Goal: Information Seeking & Learning: Learn about a topic

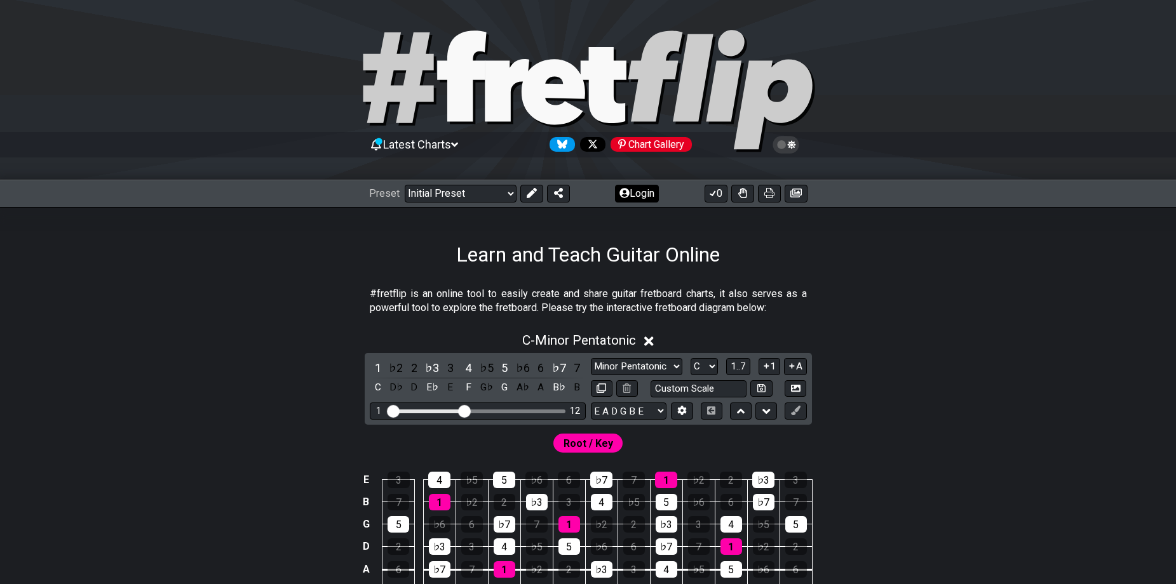
click at [629, 190] on button "Login" at bounding box center [637, 194] width 44 height 18
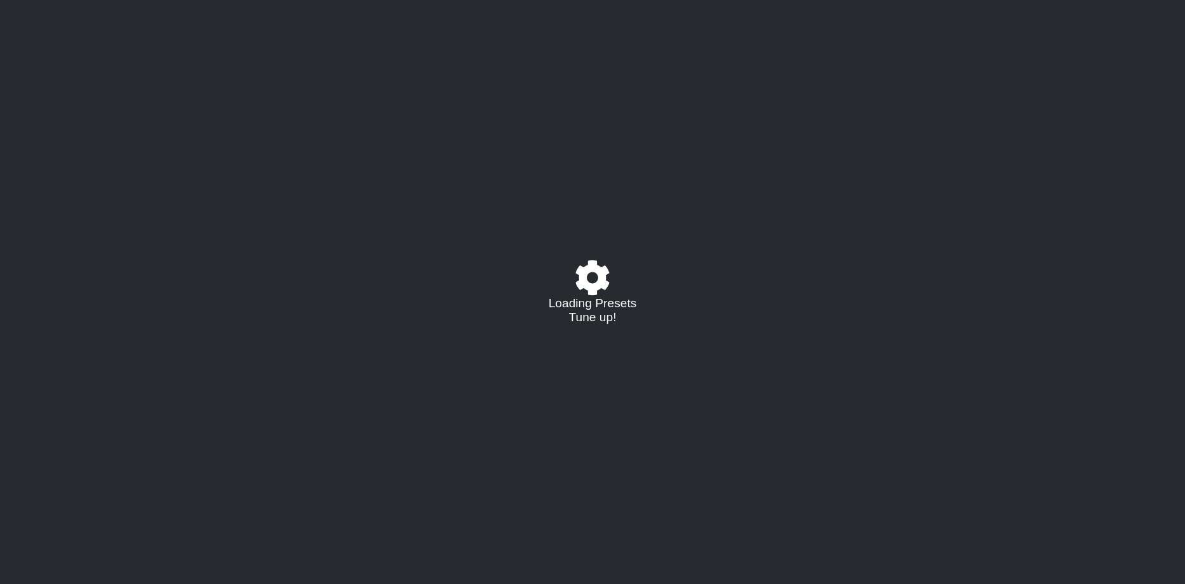
select select "C"
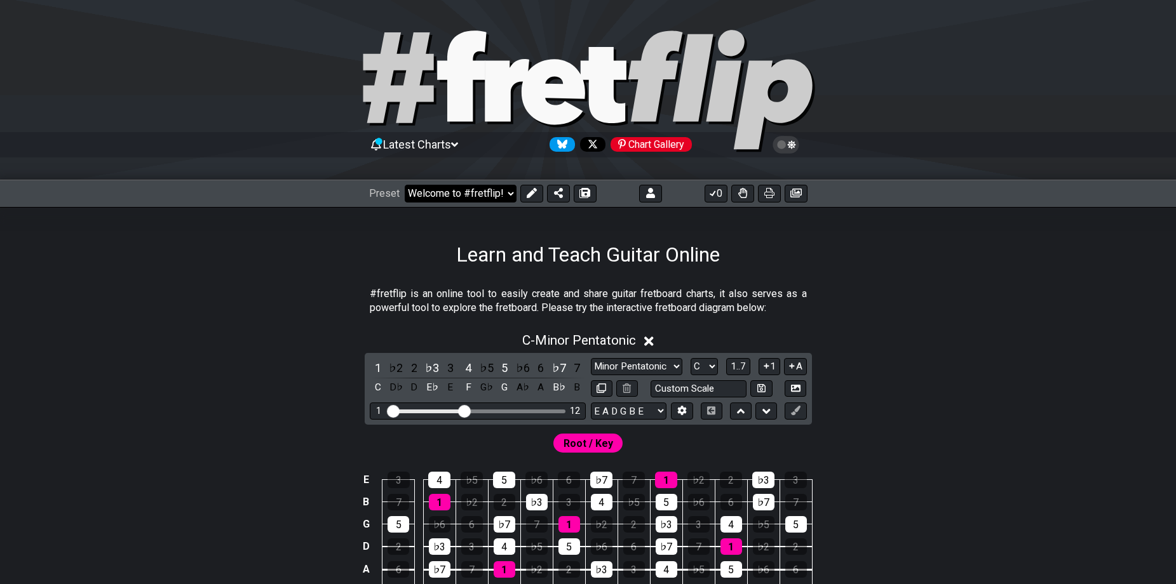
click at [487, 187] on select "Welcome to #fretflip! Initial Preset Custom Preset Minor Pentatonic Major Penta…" at bounding box center [461, 194] width 112 height 18
click at [405, 185] on select "Welcome to #fretflip! Initial Preset Custom Preset D Major Pentatonic / Shapes …" at bounding box center [461, 194] width 112 height 18
select select "/minor-pentatonic"
select select "C"
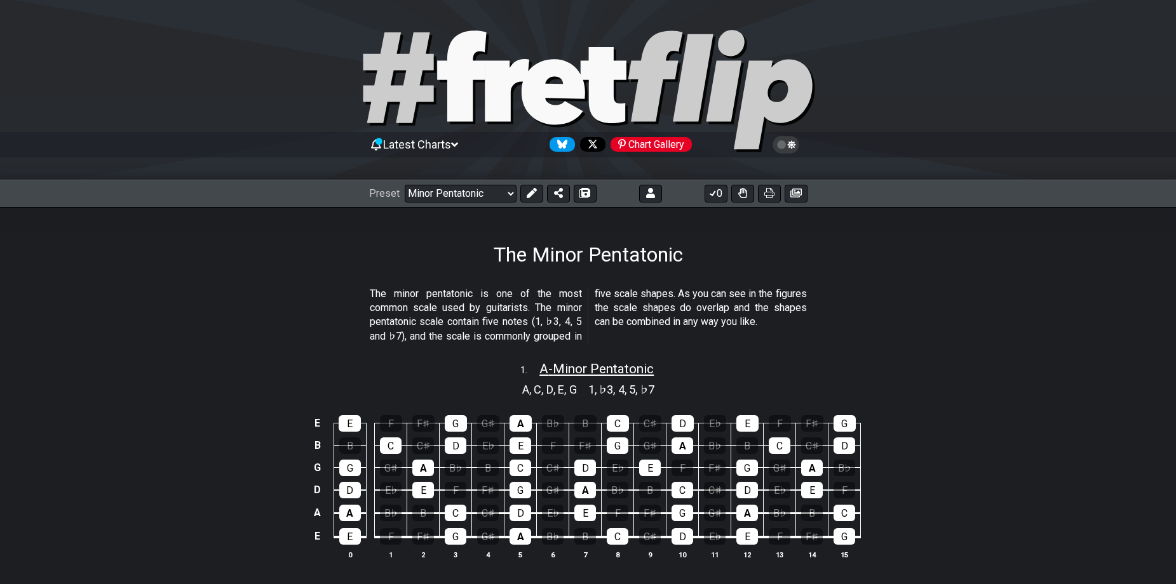
click at [565, 371] on span "A - Minor Pentatonic" at bounding box center [596, 368] width 114 height 15
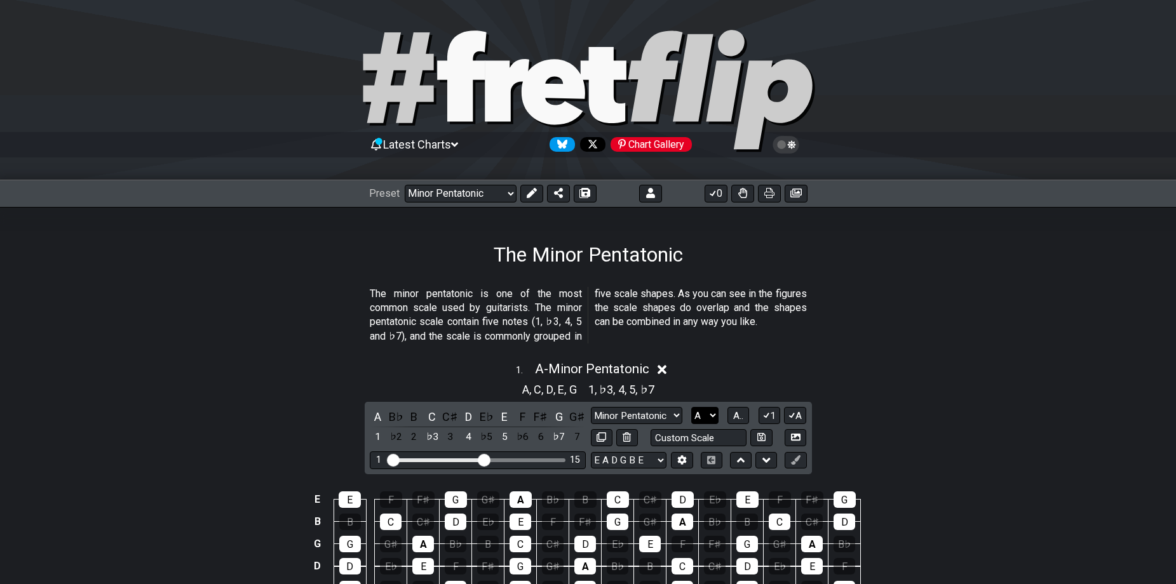
click at [709, 414] on select "A♭ A A♯ B♭ B C C♯ D♭ D D♯ E♭ E F F♯ G♭ G G♯" at bounding box center [704, 415] width 27 height 17
select select "E"
click at [691, 407] on select "A♭ A A♯ B♭ B C C♯ D♭ D D♯ E♭ E F F♯ G♭ G G♯" at bounding box center [704, 415] width 27 height 17
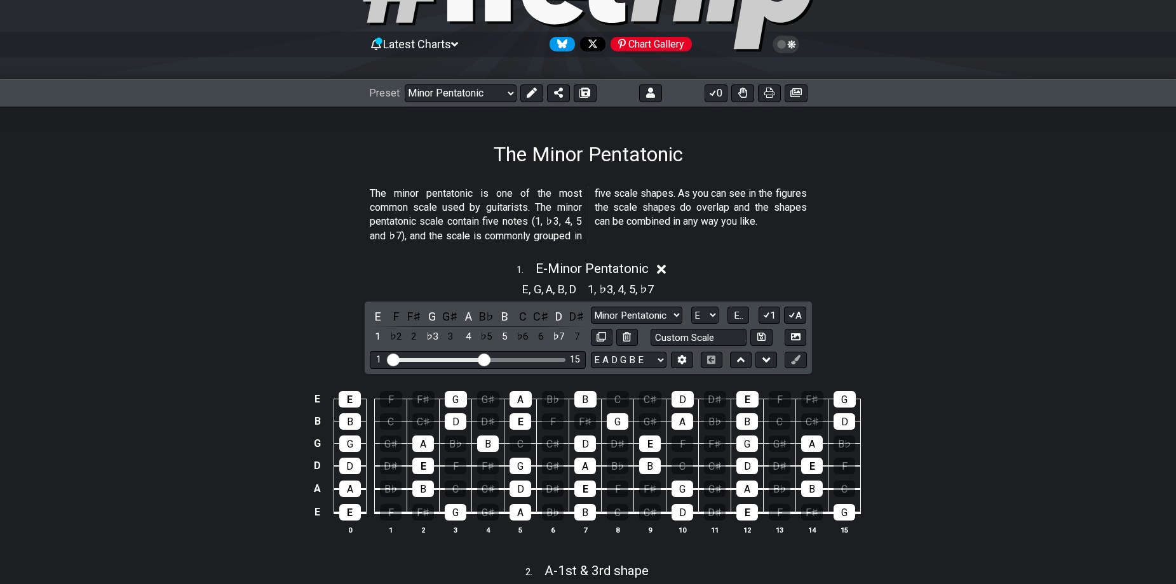
scroll to position [318, 0]
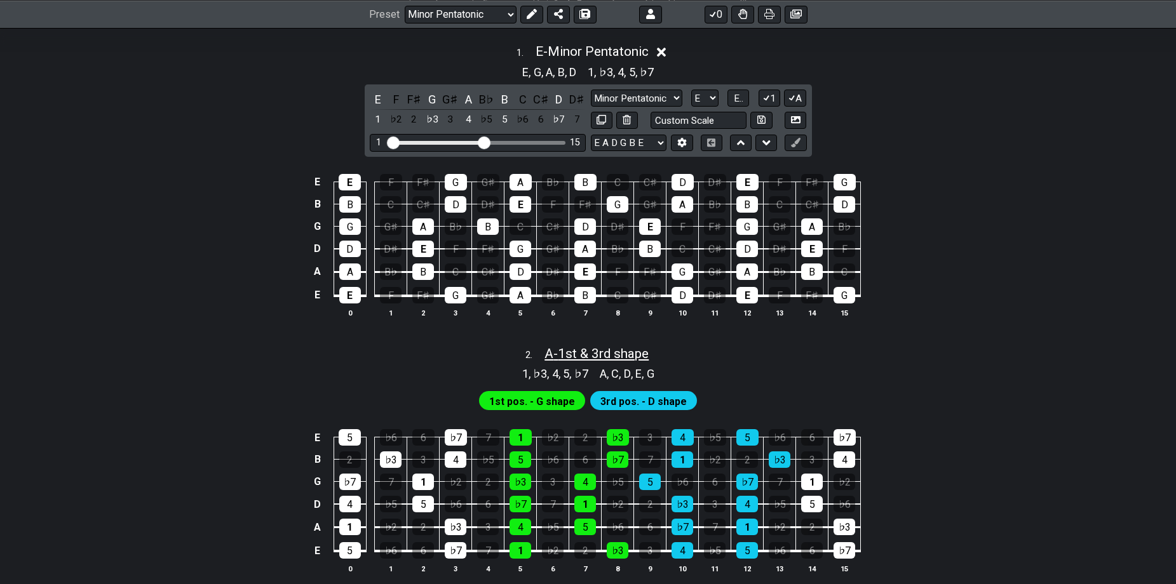
click at [570, 353] on span "A - 1st & 3rd shape" at bounding box center [596, 353] width 104 height 15
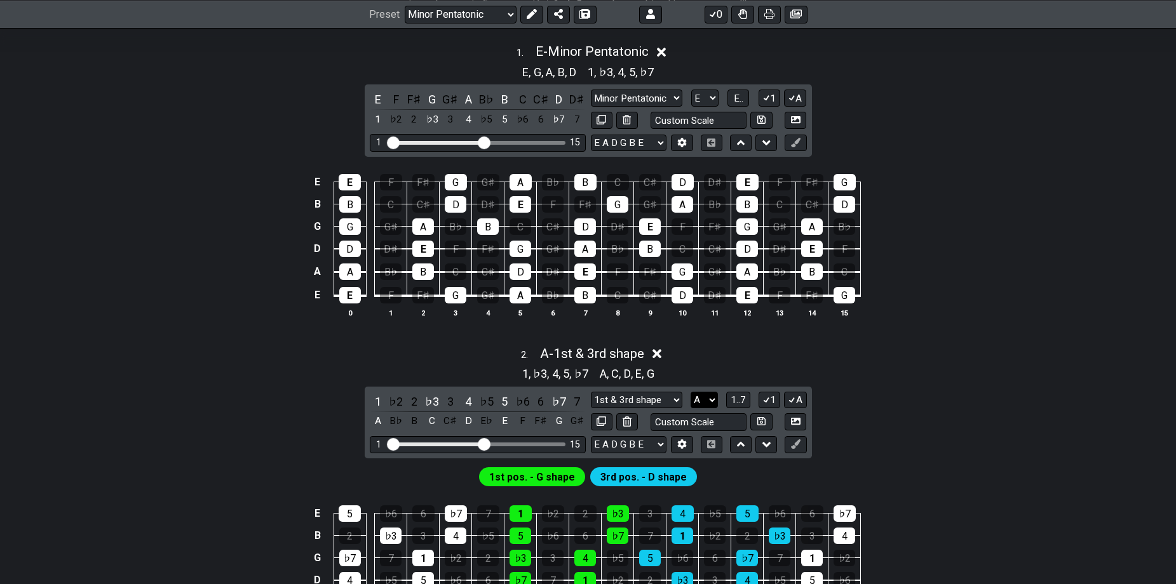
click at [697, 396] on select "A♭ A A♯ B♭ B C C♯ D♭ D D♯ E♭ E F F♯ G♭ G G♯" at bounding box center [704, 400] width 27 height 17
select select "E"
click at [691, 392] on select "A♭ A A♯ B♭ B C C♯ D♭ D D♯ E♭ E F F♯ G♭ G G♯" at bounding box center [704, 400] width 27 height 17
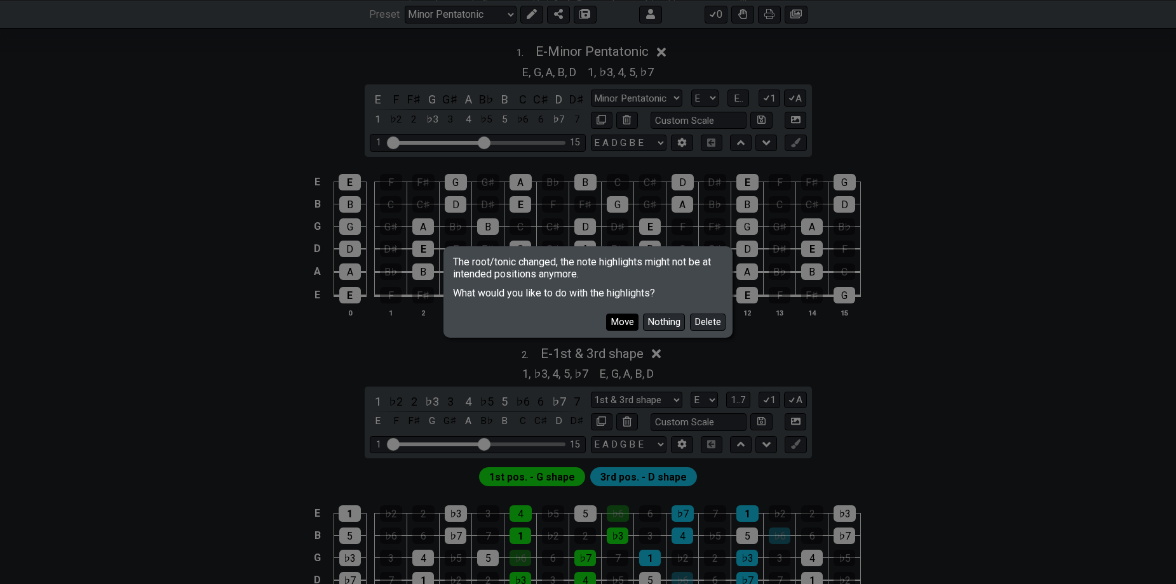
click at [616, 327] on button "Move" at bounding box center [622, 322] width 32 height 17
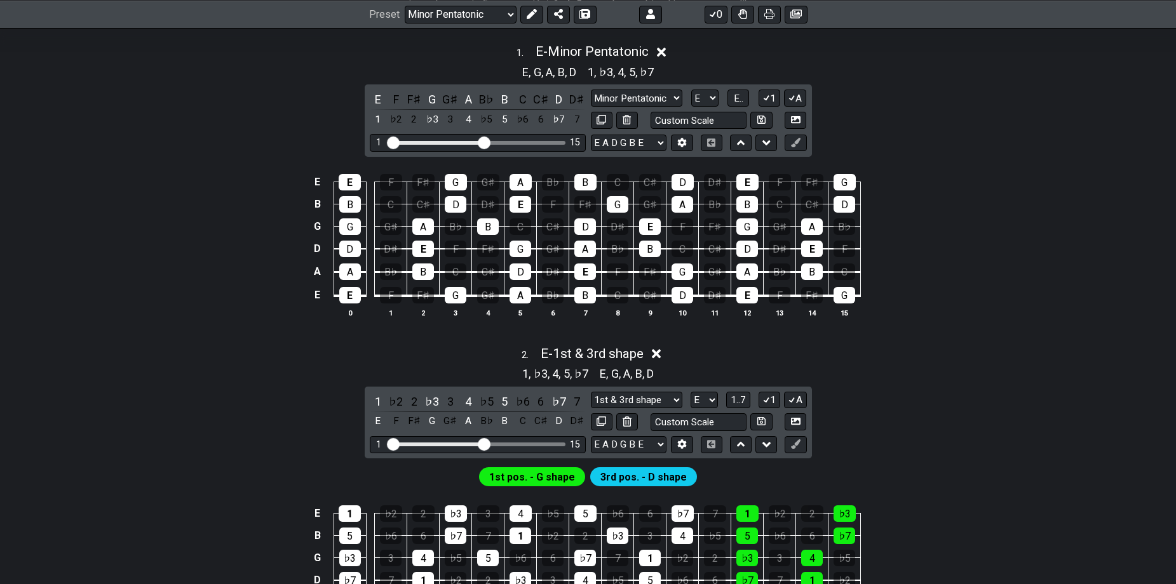
scroll to position [635, 0]
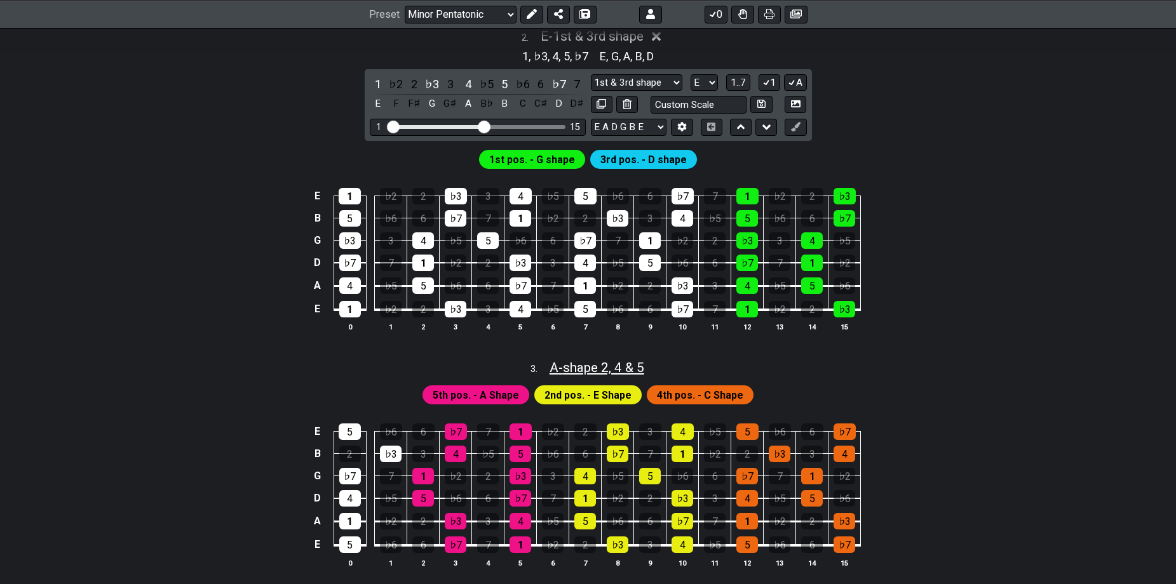
click at [608, 363] on span "A - shape 2, 4 & 5" at bounding box center [596, 367] width 95 height 15
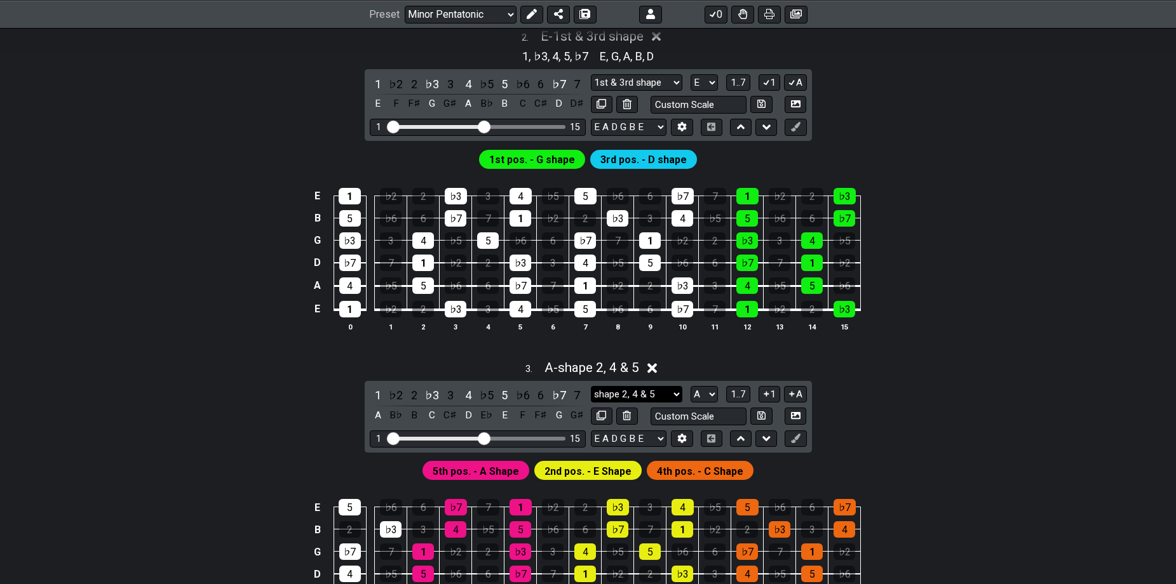
click at [626, 395] on select "shape 2, 4 & 5 shape 2, 4 & 5 Minor Pentatonic Major Pentatonic Minor Blues Maj…" at bounding box center [636, 394] width 91 height 17
click at [702, 401] on select "A♭ A A♯ B♭ B C C♯ D♭ D D♯ E♭ E F F♯ G♭ G G♯" at bounding box center [704, 394] width 27 height 17
select select "E"
click at [691, 386] on select "A♭ A A♯ B♭ B C C♯ D♭ D D♯ E♭ E F F♯ G♭ G G♯" at bounding box center [704, 394] width 27 height 17
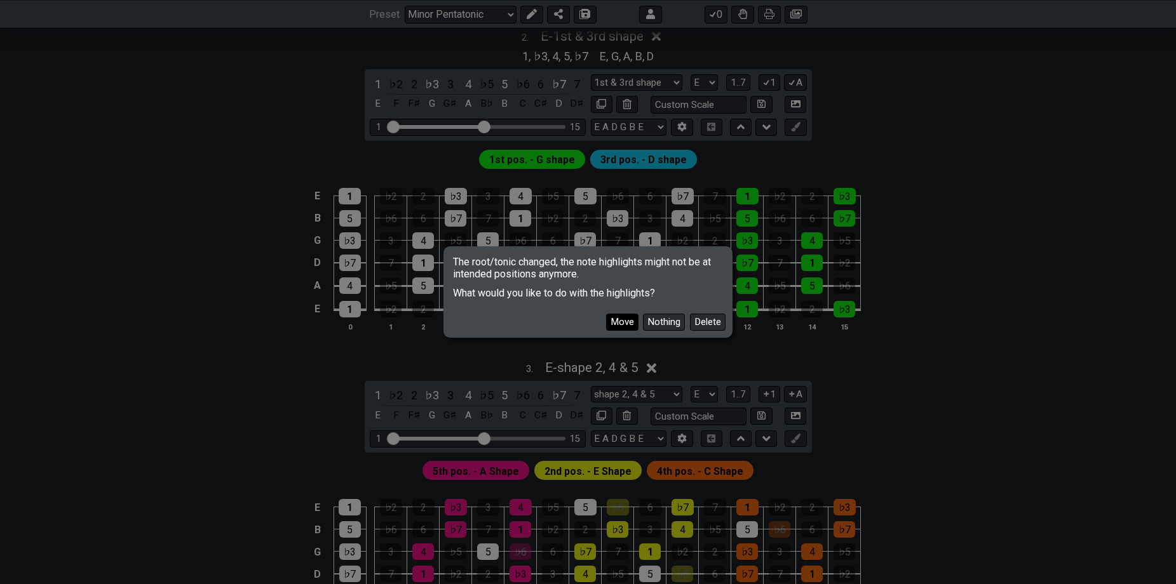
click at [627, 325] on button "Move" at bounding box center [622, 322] width 32 height 17
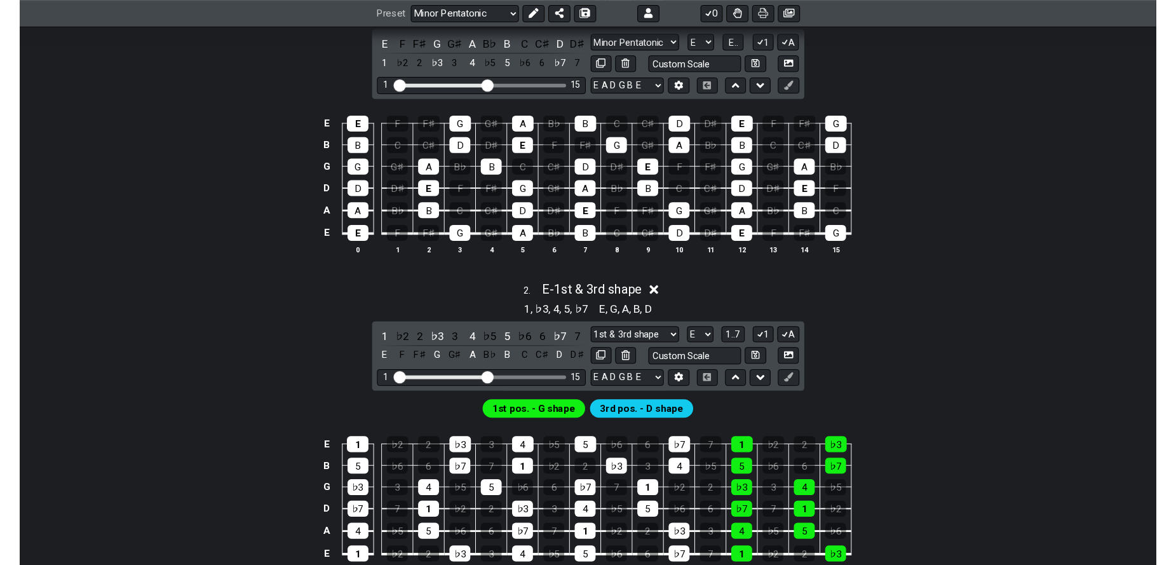
scroll to position [254, 0]
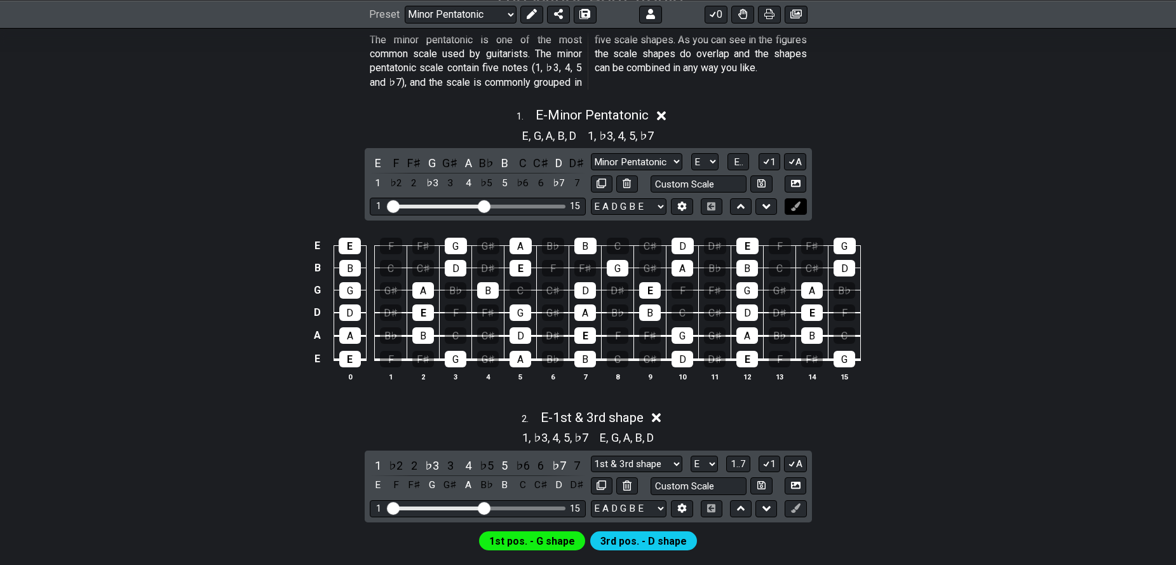
click at [790, 205] on button at bounding box center [796, 206] width 22 height 17
click at [522, 359] on div "A" at bounding box center [520, 359] width 22 height 17
click at [802, 205] on button at bounding box center [796, 206] width 22 height 17
click at [786, 209] on button at bounding box center [796, 206] width 22 height 17
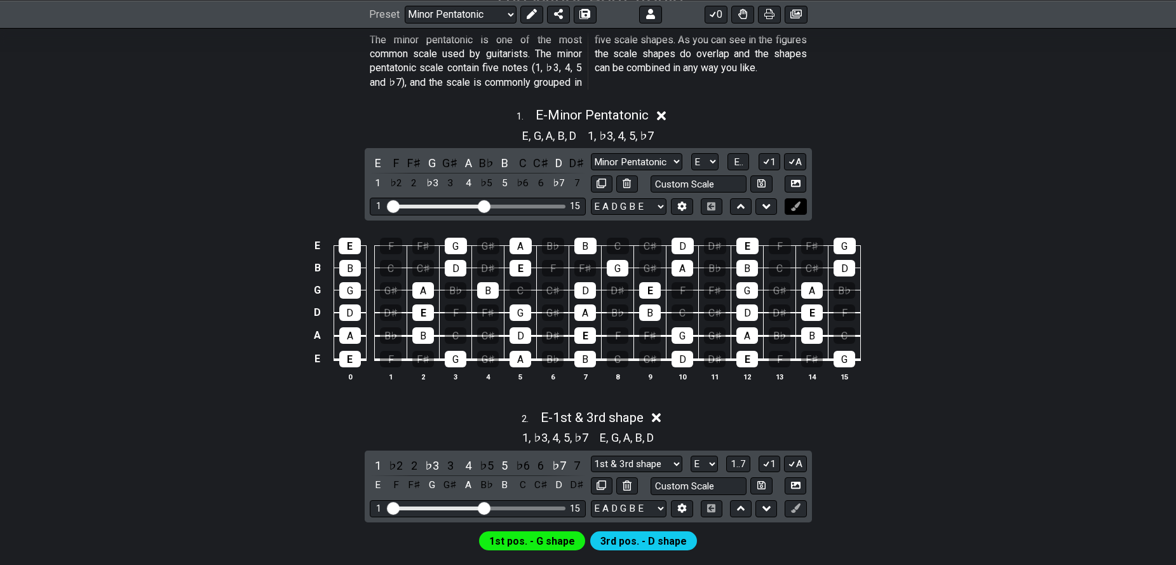
click at [786, 209] on button at bounding box center [796, 206] width 22 height 17
click at [789, 207] on button at bounding box center [796, 206] width 22 height 17
drag, startPoint x: 795, startPoint y: 205, endPoint x: 848, endPoint y: 173, distance: 61.8
click at [848, 173] on div "1 . E - Minor Pentatonic E , G , A , B , D 1 , ♭3 , 4 , 5 , ♭7 E F F♯ G G♯ A B♭…" at bounding box center [588, 249] width 991 height 299
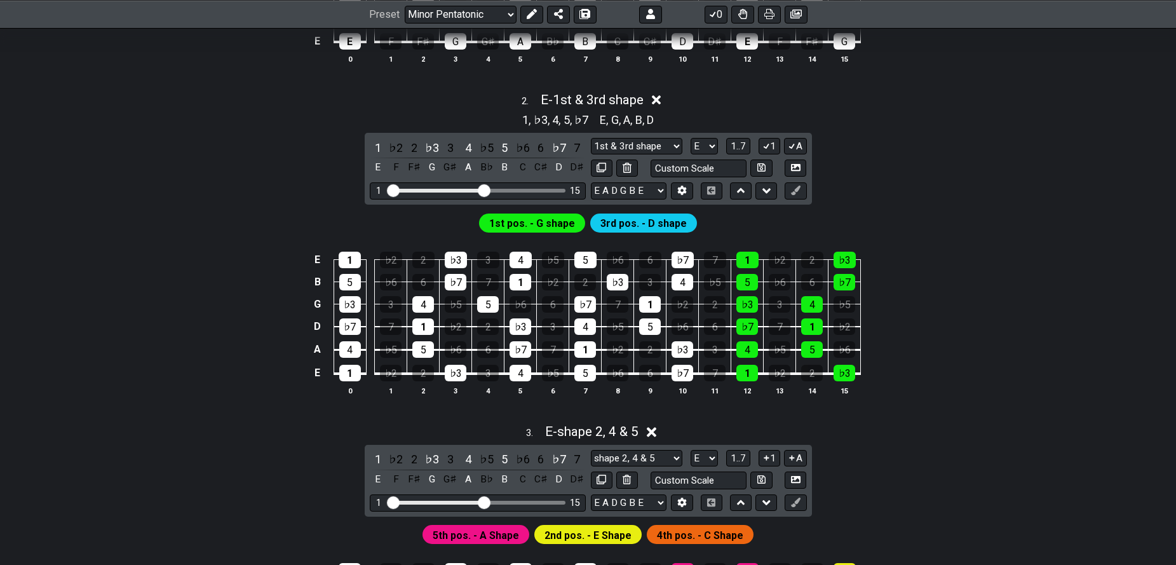
scroll to position [508, 0]
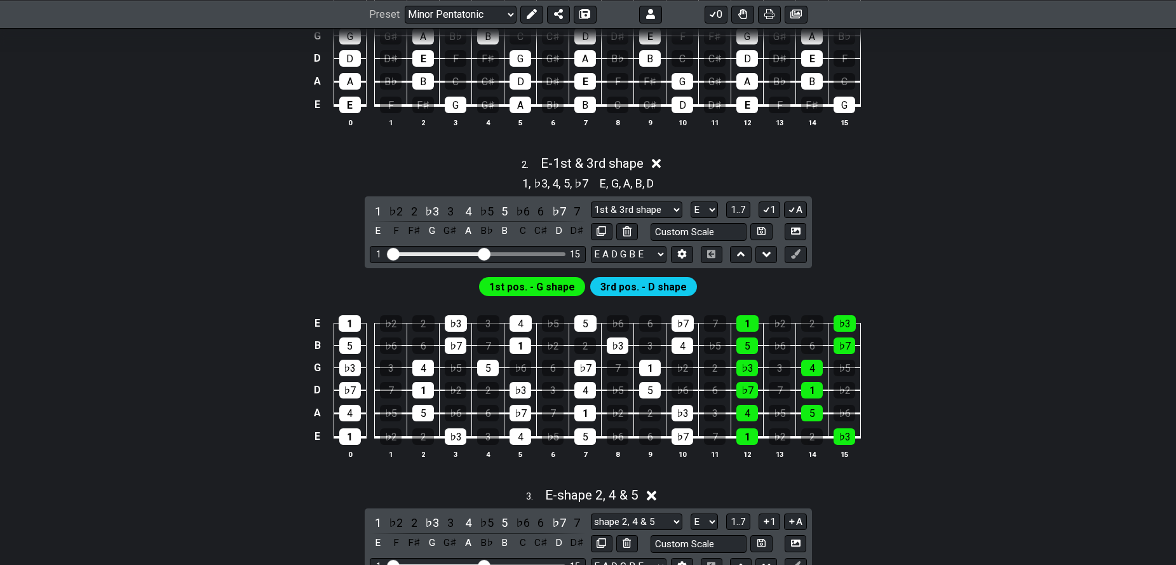
click at [637, 287] on span "3rd pos. - D shape" at bounding box center [643, 287] width 86 height 18
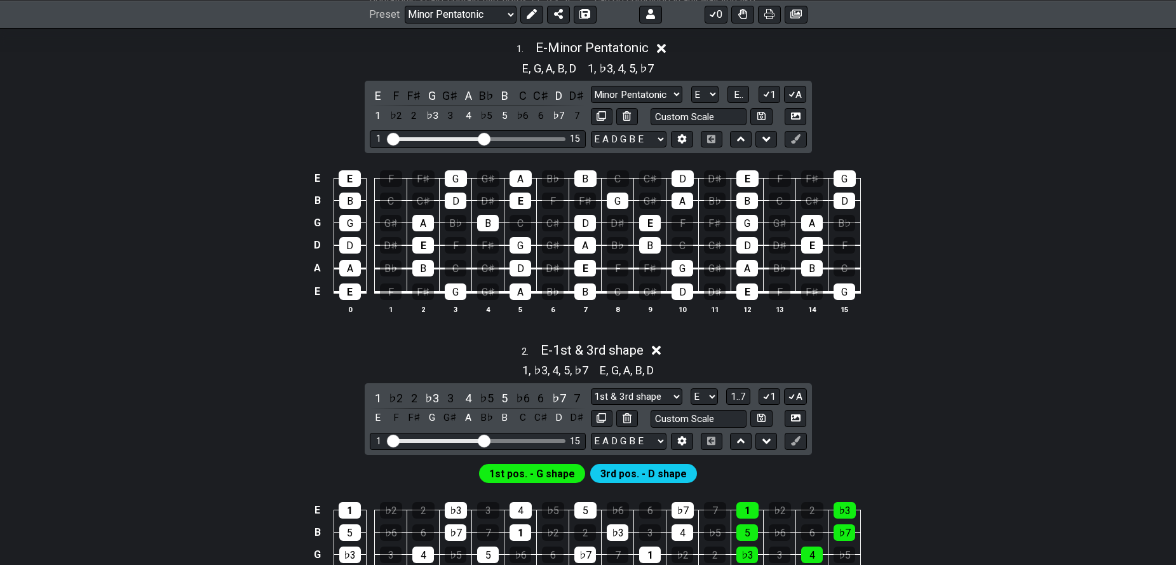
scroll to position [127, 0]
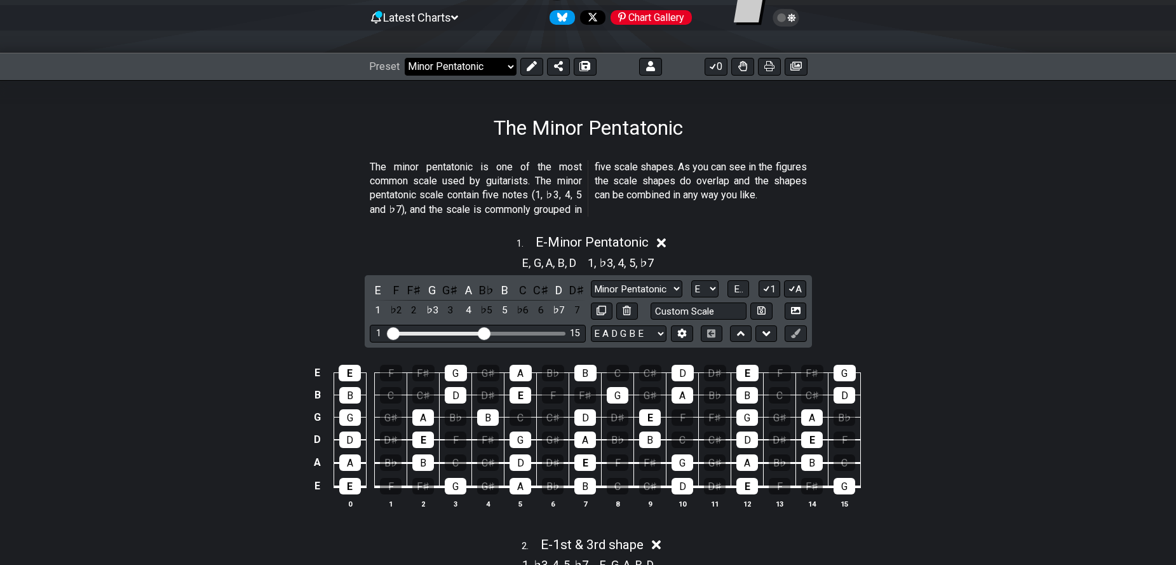
click at [468, 64] on select "Welcome to #fretflip! Initial Preset Custom Preset D Major Pentatonic / Shapes …" at bounding box center [461, 67] width 112 height 18
click at [405, 58] on select "Welcome to #fretflip! Initial Preset Custom Preset D Major Pentatonic / Shapes …" at bounding box center [461, 67] width 112 height 18
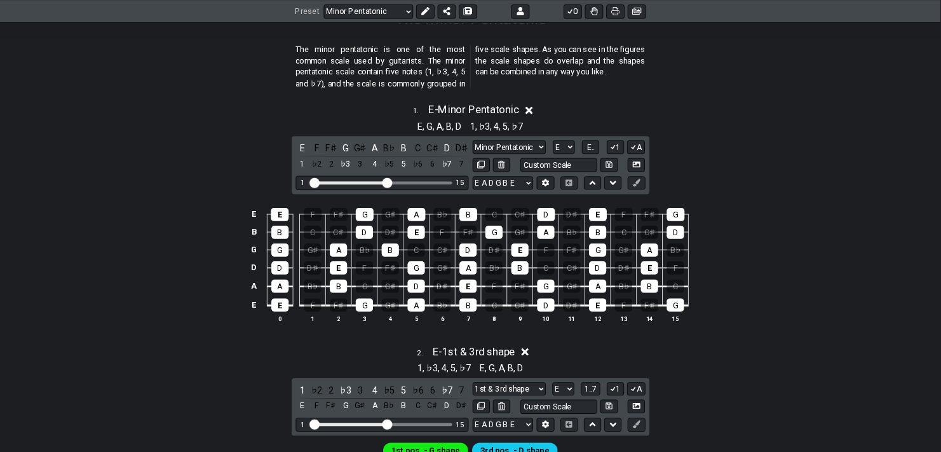
scroll to position [254, 0]
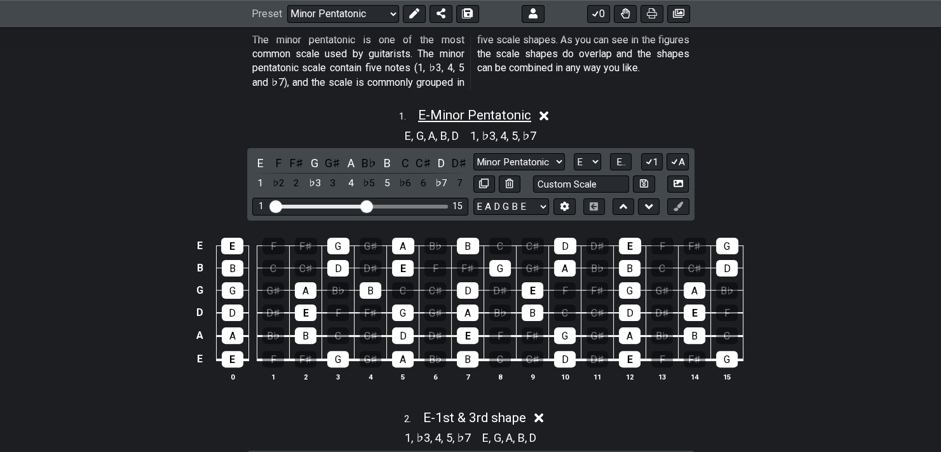
drag, startPoint x: 471, startPoint y: 99, endPoint x: 504, endPoint y: 119, distance: 38.5
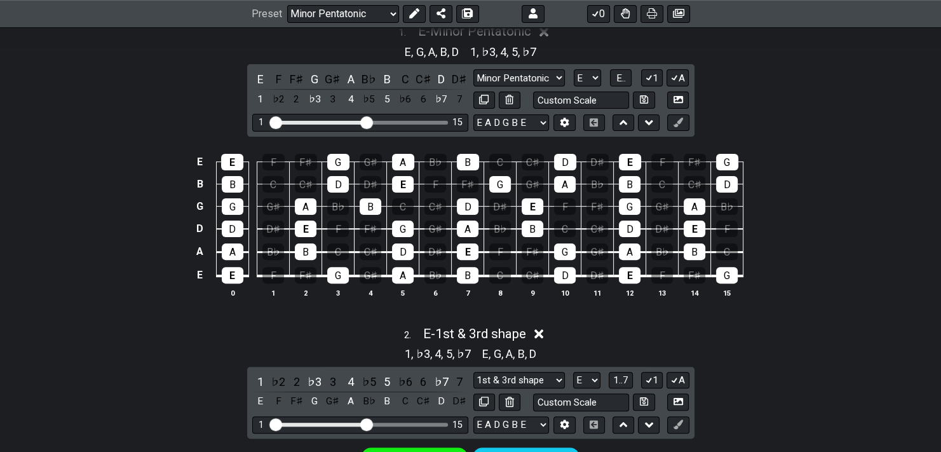
scroll to position [356, 0]
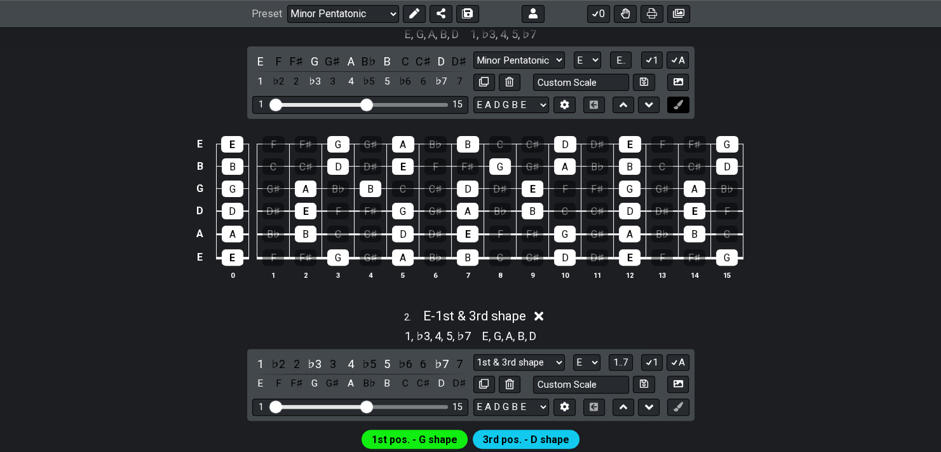
click at [678, 108] on icon at bounding box center [678, 105] width 10 height 10
click at [677, 100] on icon at bounding box center [678, 105] width 10 height 10
click at [597, 81] on input "text" at bounding box center [581, 82] width 97 height 17
type input "Custom Scale"
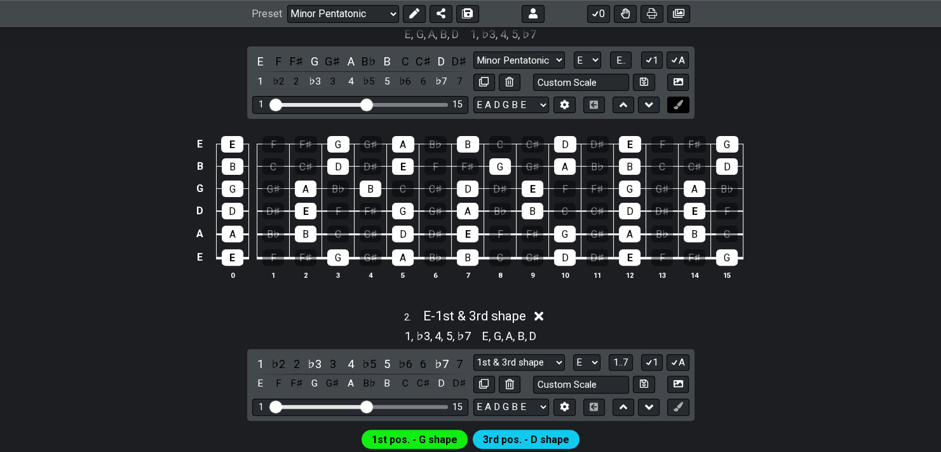
click at [676, 102] on icon at bounding box center [678, 105] width 10 height 10
drag, startPoint x: 676, startPoint y: 102, endPoint x: 647, endPoint y: 161, distance: 65.9
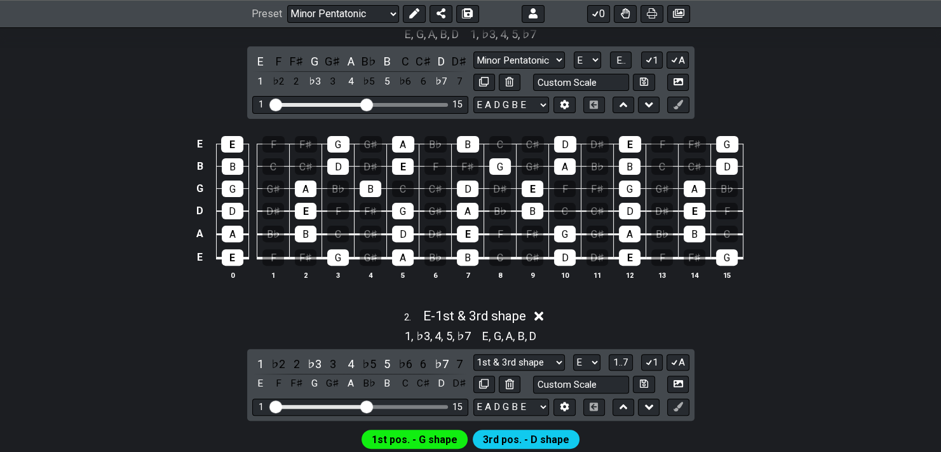
click at [647, 161] on div "1 . E - Minor Pentatonic E , G , A , B , D 1 , ♭3 , 4 , 5 , ♭7 E F F♯ G G♯ A B♭…" at bounding box center [470, 147] width 941 height 299
click at [616, 137] on td "E" at bounding box center [630, 133] width 32 height 22
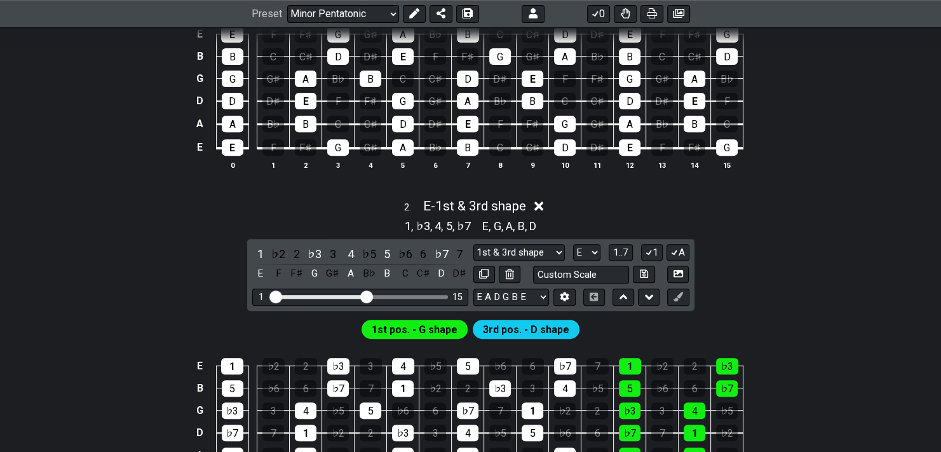
scroll to position [508, 0]
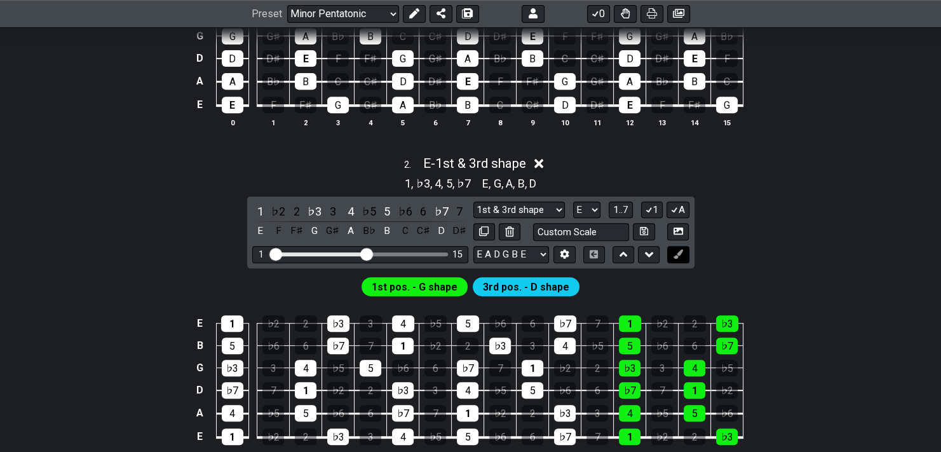
click at [680, 258] on button at bounding box center [678, 254] width 22 height 17
click at [672, 234] on button at bounding box center [678, 231] width 22 height 17
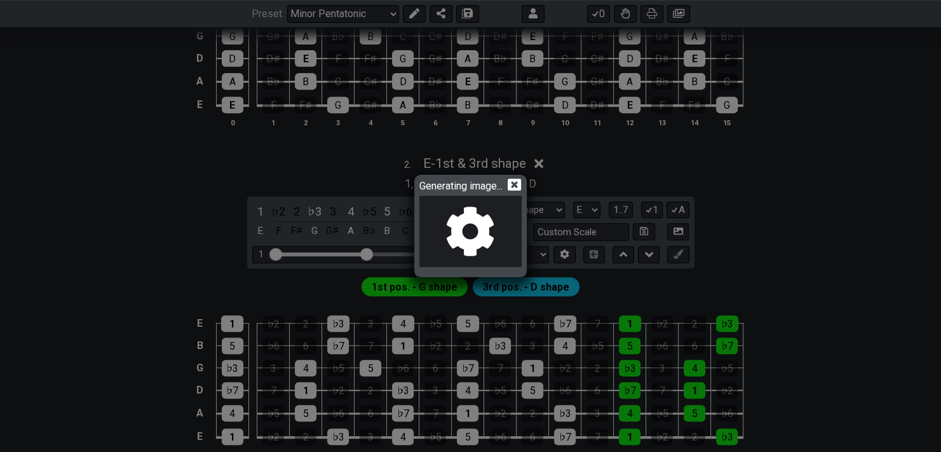
click at [518, 186] on icon at bounding box center [514, 184] width 13 height 13
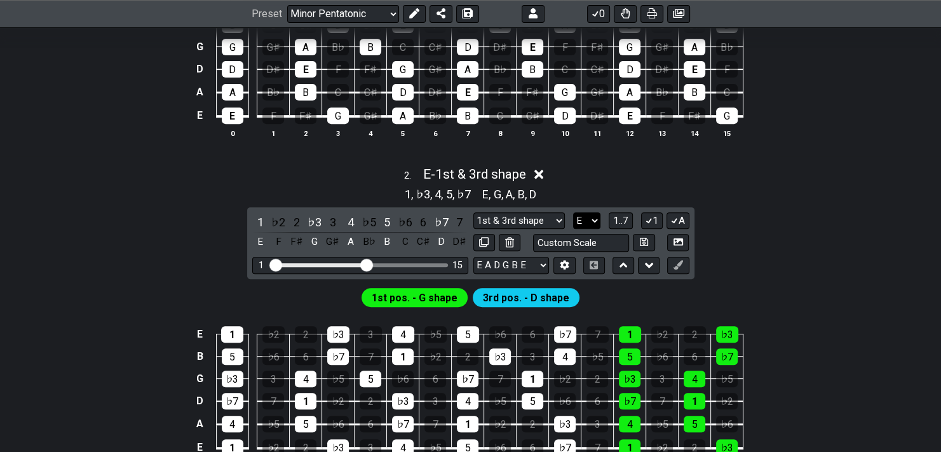
scroll to position [305, 0]
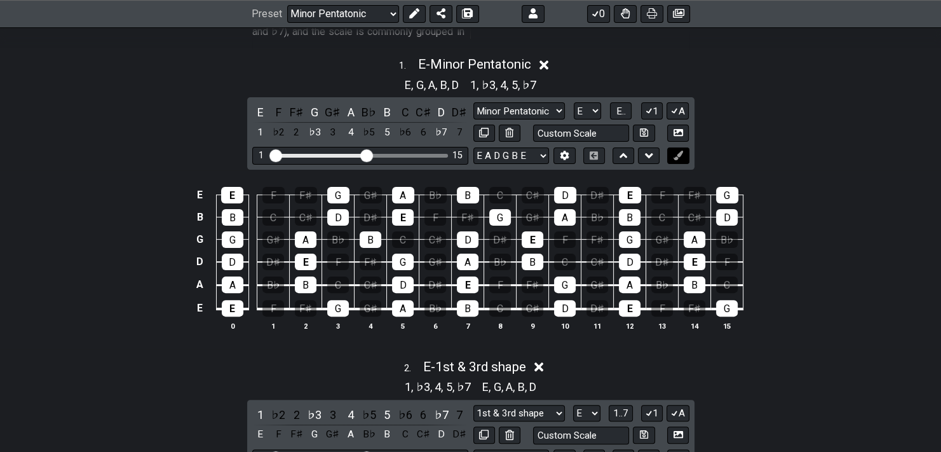
click at [680, 149] on button at bounding box center [678, 155] width 22 height 17
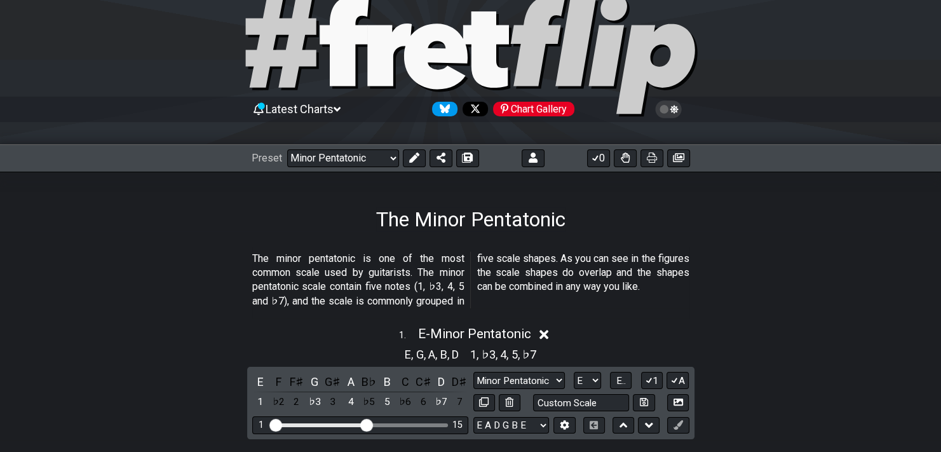
scroll to position [0, 0]
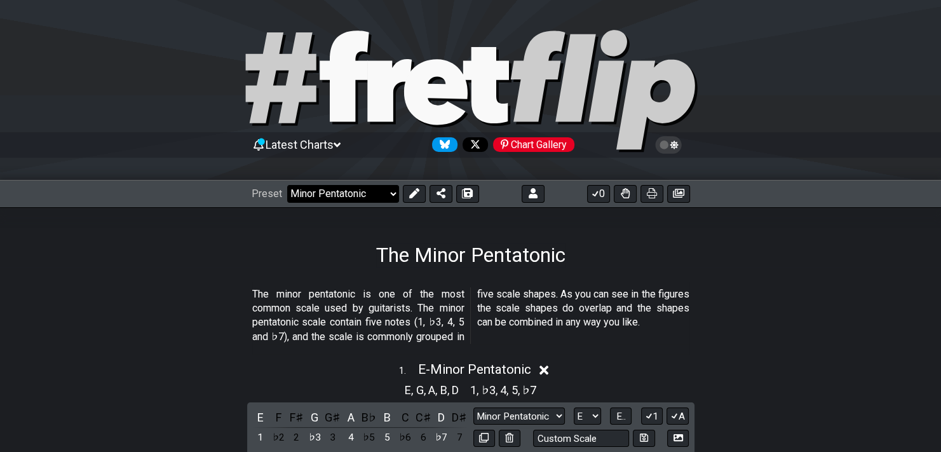
click at [366, 188] on select "Welcome to #fretflip! Initial Preset Custom Preset D Major Pentatonic / Shapes …" at bounding box center [343, 194] width 112 height 18
click at [287, 185] on select "Welcome to #fretflip! Initial Preset Custom Preset D Major Pentatonic / Shapes …" at bounding box center [343, 194] width 112 height 18
select select "/minor-pentatonic"
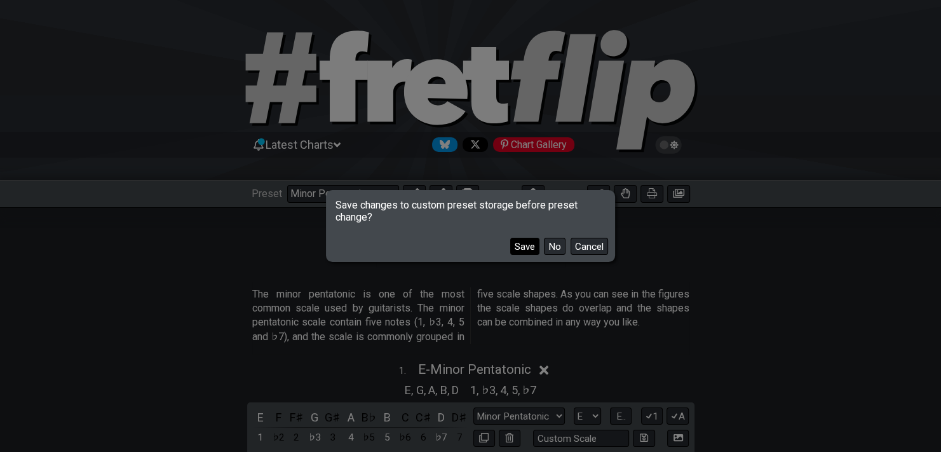
click at [525, 245] on button "Save" at bounding box center [524, 246] width 29 height 17
select select "D"
select select "/024N1ESDY"
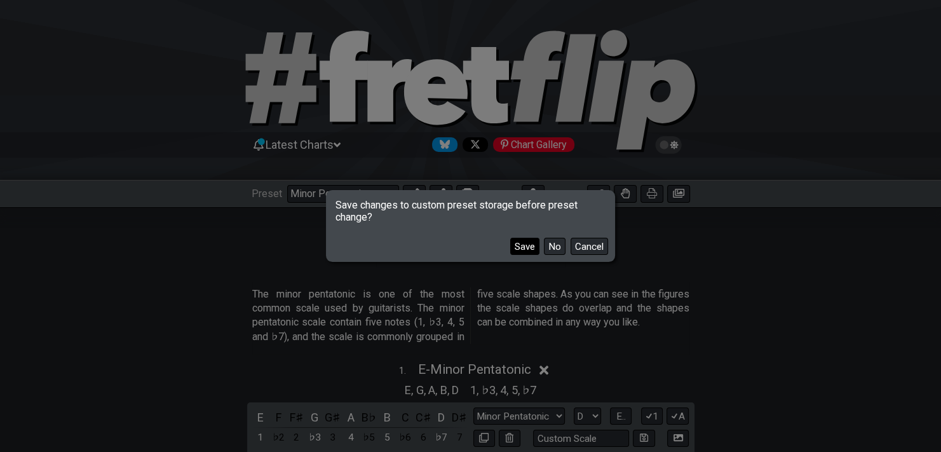
select select "Major Pentatonic"
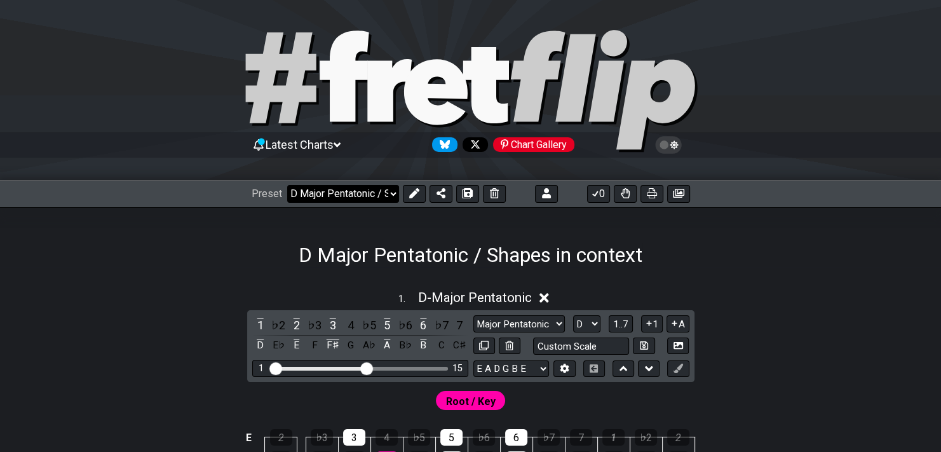
click at [376, 189] on select "Welcome to #fretflip! Initial Preset The Minor Pentatonic D Major Pentatonic / …" at bounding box center [343, 194] width 112 height 18
click at [287, 185] on select "Welcome to #fretflip! Initial Preset The Minor Pentatonic D Major Pentatonic / …" at bounding box center [343, 194] width 112 height 18
select select "/user-defined"
select select "E"
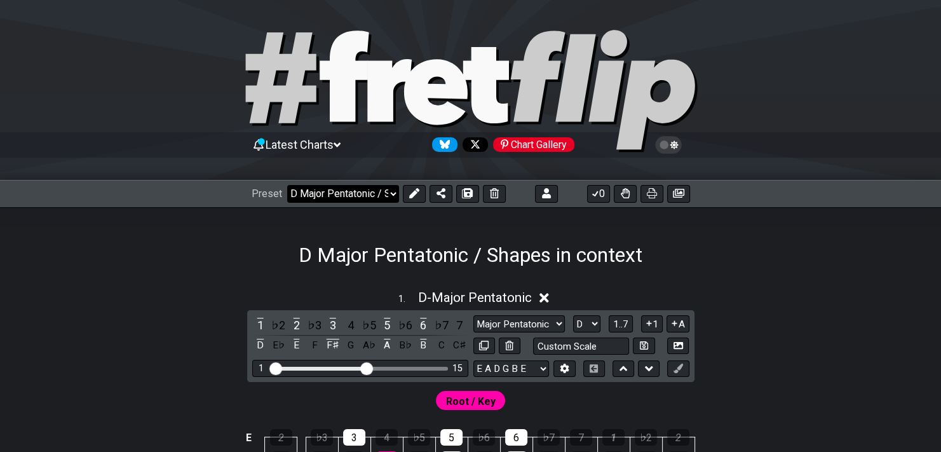
select select "E"
select select "Minor Pentatonic"
select select "1st & 3rd shape"
select select "shape 2, 4 & 5"
select select "C"
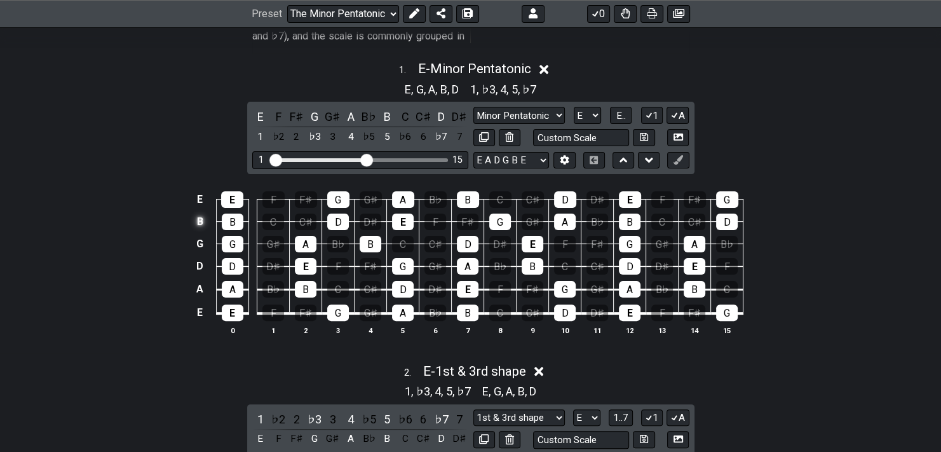
scroll to position [305, 0]
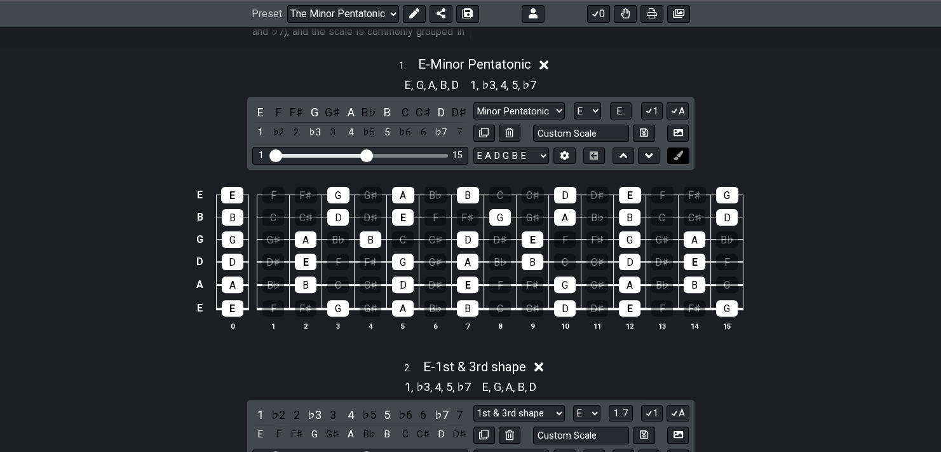
click at [682, 152] on icon at bounding box center [678, 156] width 10 height 10
click at [664, 110] on div "1 A" at bounding box center [665, 110] width 48 height 17
click at [673, 106] on icon at bounding box center [674, 110] width 12 height 10
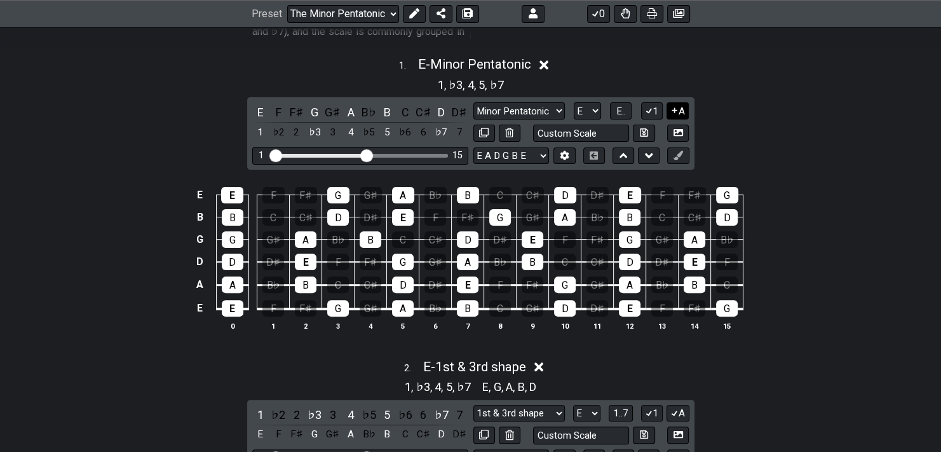
click at [673, 106] on icon at bounding box center [674, 110] width 12 height 10
click at [617, 113] on span "E.." at bounding box center [621, 110] width 10 height 11
click at [617, 113] on span "1..7" at bounding box center [620, 110] width 15 height 11
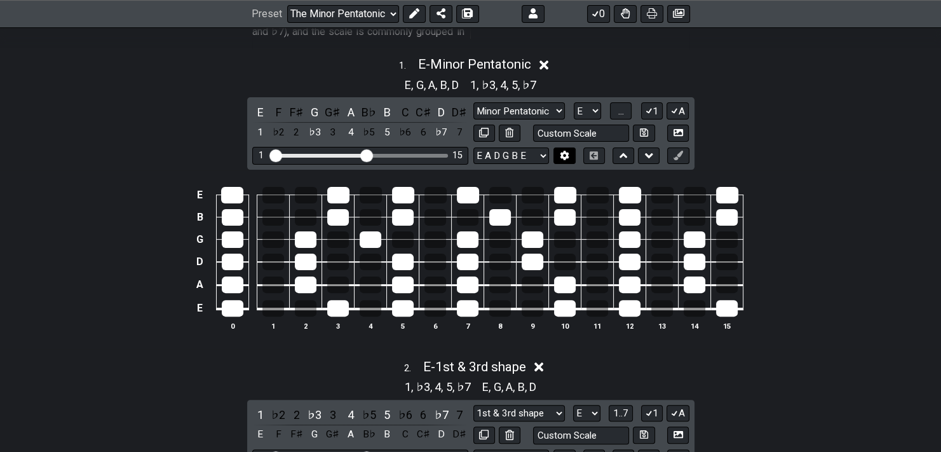
click at [562, 157] on icon at bounding box center [564, 156] width 9 height 10
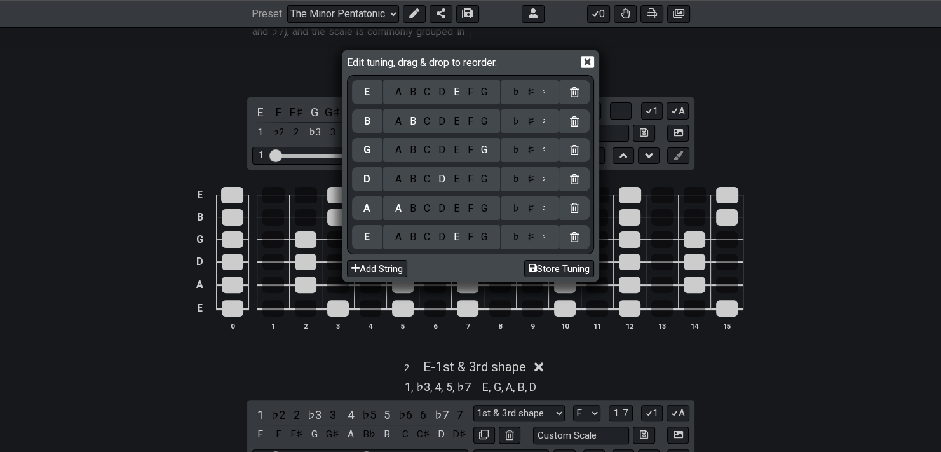
click at [582, 58] on icon at bounding box center [587, 62] width 13 height 12
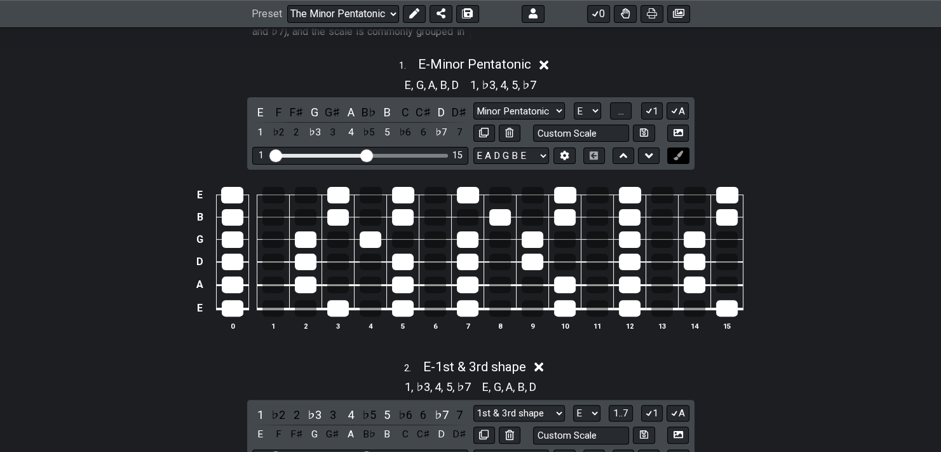
click at [687, 158] on button at bounding box center [678, 155] width 22 height 17
click at [648, 158] on icon at bounding box center [649, 155] width 8 height 13
select select "1st & 3rd shape"
select select "Minor Pentatonic"
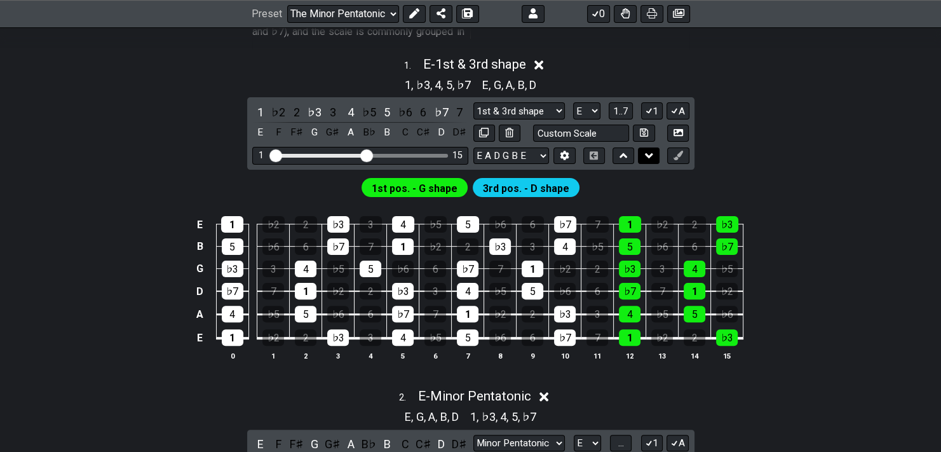
click at [652, 153] on icon at bounding box center [649, 155] width 8 height 5
select select "Minor Pentatonic"
select select "1st & 3rd shape"
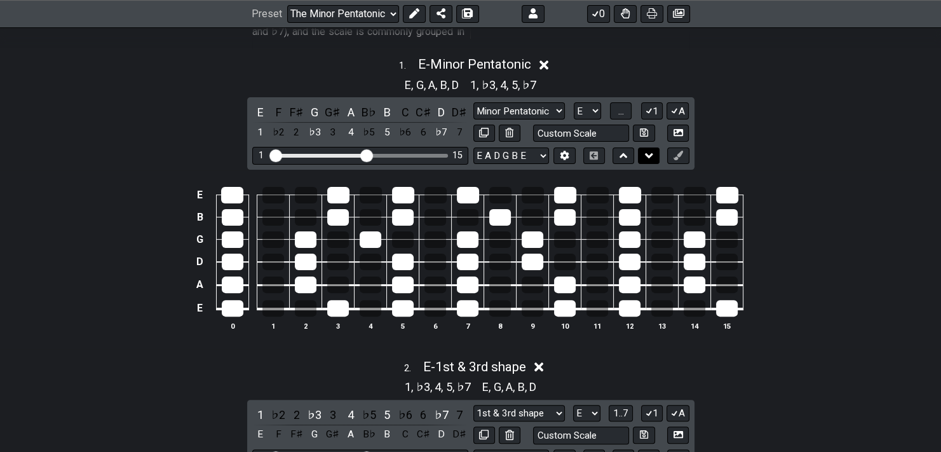
click at [652, 153] on icon at bounding box center [649, 155] width 8 height 5
select select "1st & 3rd shape"
select select "Minor Pentatonic"
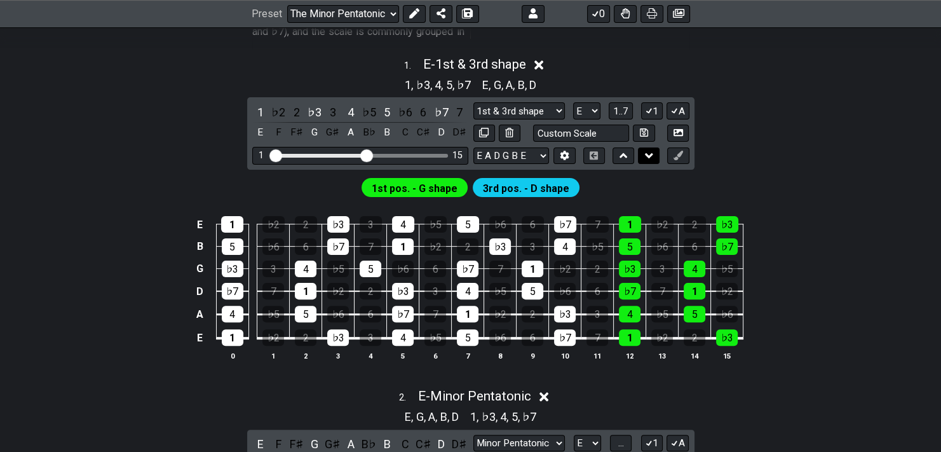
click at [652, 153] on icon at bounding box center [649, 155] width 8 height 5
select select "Minor Pentatonic"
select select "1st & 3rd shape"
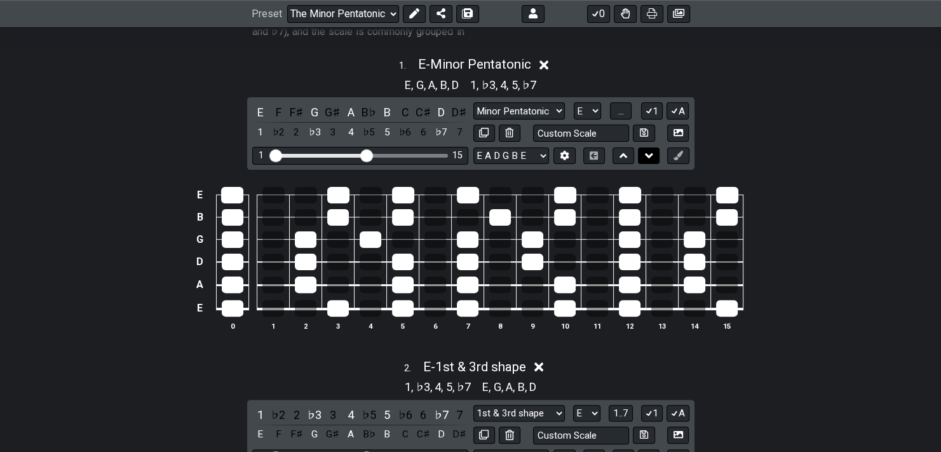
click at [652, 153] on icon at bounding box center [649, 155] width 8 height 5
select select "1st & 3rd shape"
select select "Minor Pentatonic"
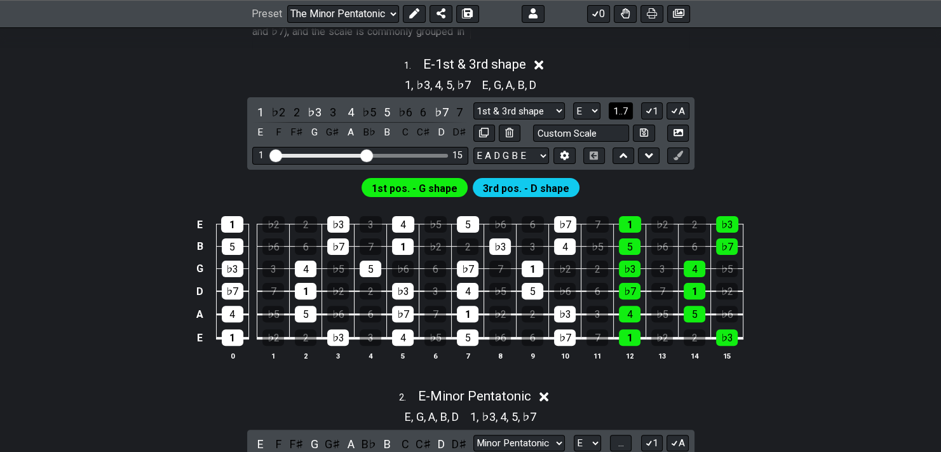
click at [618, 105] on span "1..7" at bounding box center [620, 110] width 15 height 11
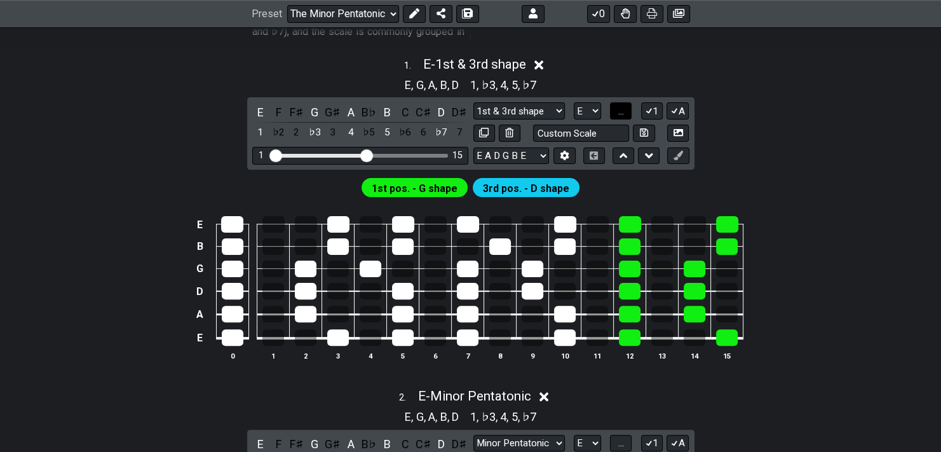
click at [618, 105] on span "..." at bounding box center [621, 110] width 6 height 11
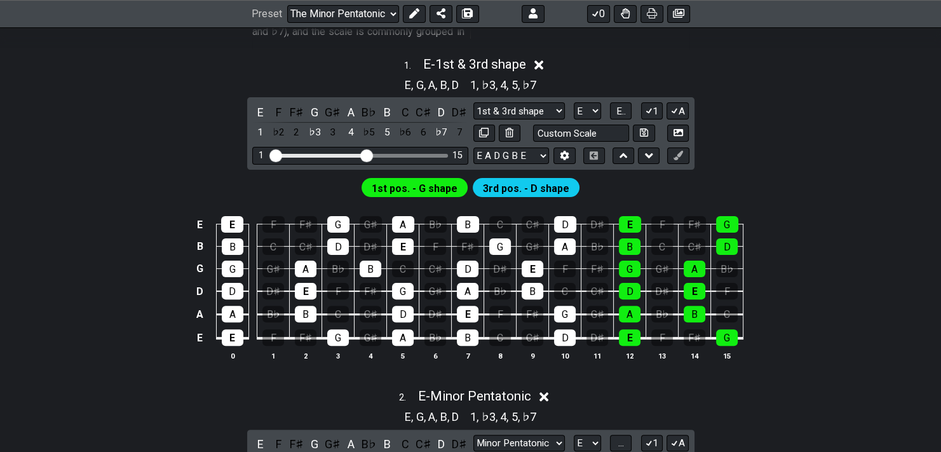
click at [531, 187] on span "3rd pos. - D shape" at bounding box center [526, 188] width 86 height 18
click at [441, 189] on span "1st pos. - G shape" at bounding box center [415, 188] width 86 height 18
click at [680, 156] on icon at bounding box center [678, 156] width 10 height 10
drag, startPoint x: 381, startPoint y: 180, endPoint x: 371, endPoint y: 192, distance: 15.8
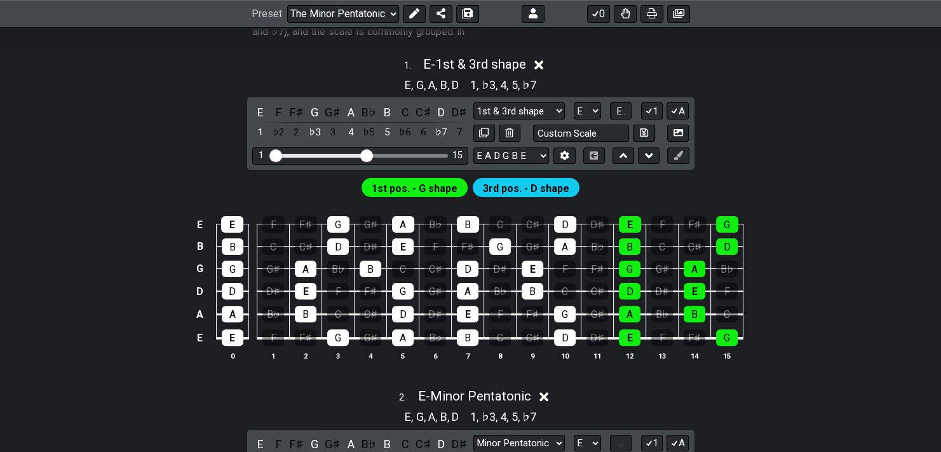
click at [381, 181] on span "1st pos. - G shape" at bounding box center [415, 188] width 86 height 18
click at [371, 193] on div "1st pos. - G shape" at bounding box center [414, 187] width 106 height 19
click at [515, 104] on select "1st & 3rd shape 1st & 3rd shape Minor Pentatonic Major Pentatonic Minor Blues M…" at bounding box center [518, 110] width 91 height 17
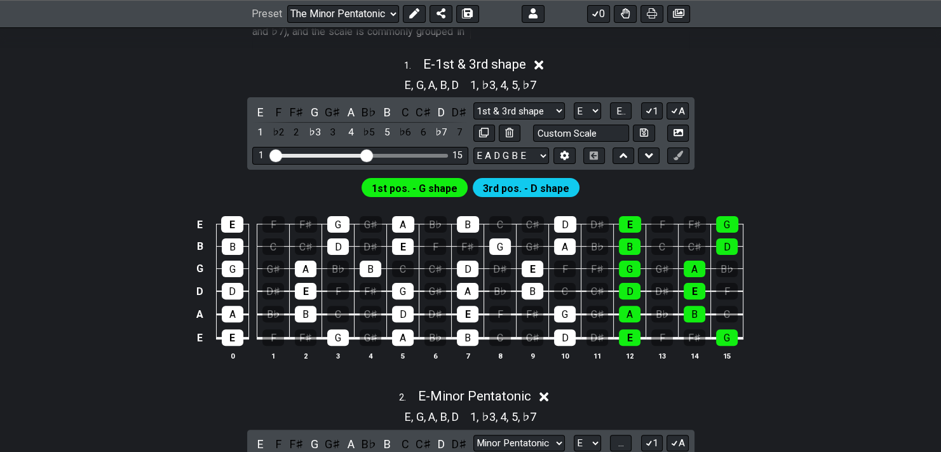
click at [640, 166] on div "E F F♯ G G♯ A B♭ B C C♯ D D♯ 1 ♭2 2 ♭3 3 4 ♭5 5 ♭6 6 ♭7 7 1st & 3rd shape 1st &…" at bounding box center [470, 133] width 447 height 72
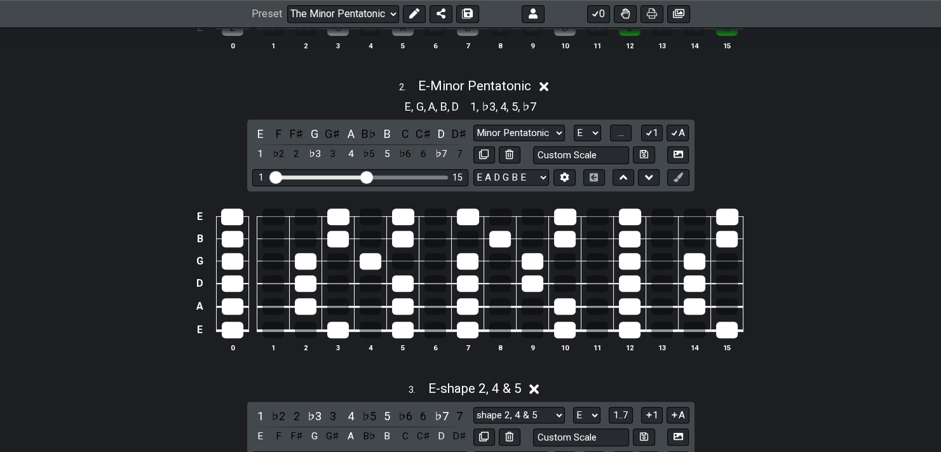
scroll to position [610, 0]
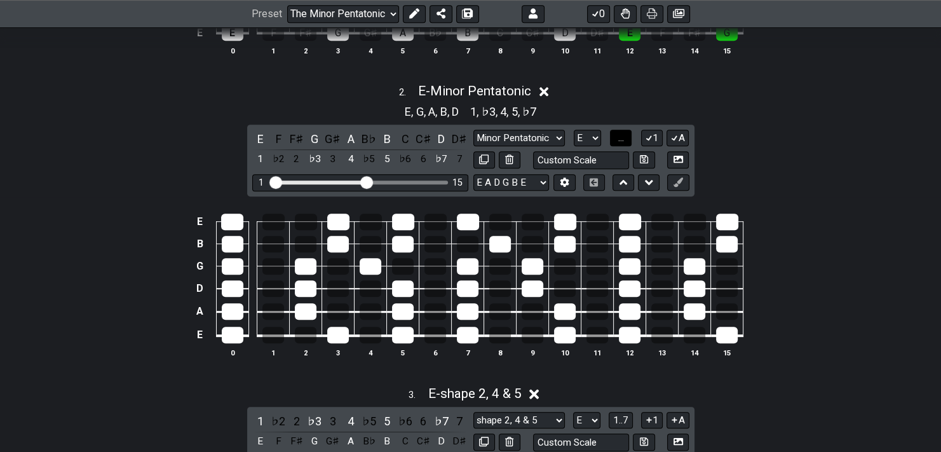
click at [610, 139] on button "..." at bounding box center [621, 138] width 22 height 17
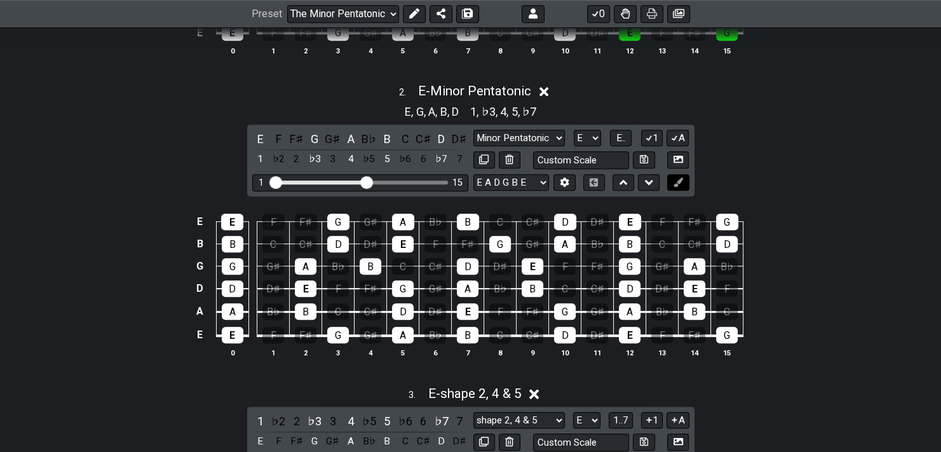
click at [669, 175] on button at bounding box center [678, 182] width 22 height 17
click at [577, 163] on input "text" at bounding box center [581, 159] width 97 height 17
type input ",.,m.m,"
click at [648, 161] on icon at bounding box center [644, 159] width 8 height 8
select select ",.,m.m,"
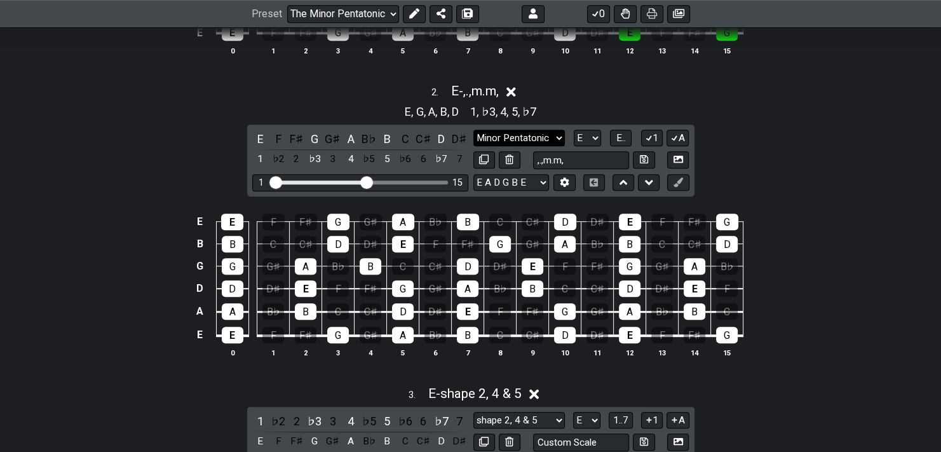
click at [536, 138] on select "Minor Pentatonic ,.,m.m, Minor Pentatonic Major Pentatonic Minor Blues Major Bl…" at bounding box center [518, 138] width 91 height 17
drag, startPoint x: 856, startPoint y: 175, endPoint x: 831, endPoint y: 176, distance: 24.8
click at [844, 176] on div "2 . E - ,.,m.m, E , G , A , B , D 1 , ♭3 , 4 , 5 , ♭7 E F F♯ G G♯ A B♭ B C C♯ D…" at bounding box center [470, 225] width 941 height 299
click at [671, 178] on button at bounding box center [678, 182] width 22 height 17
click at [569, 180] on icon at bounding box center [565, 182] width 10 height 10
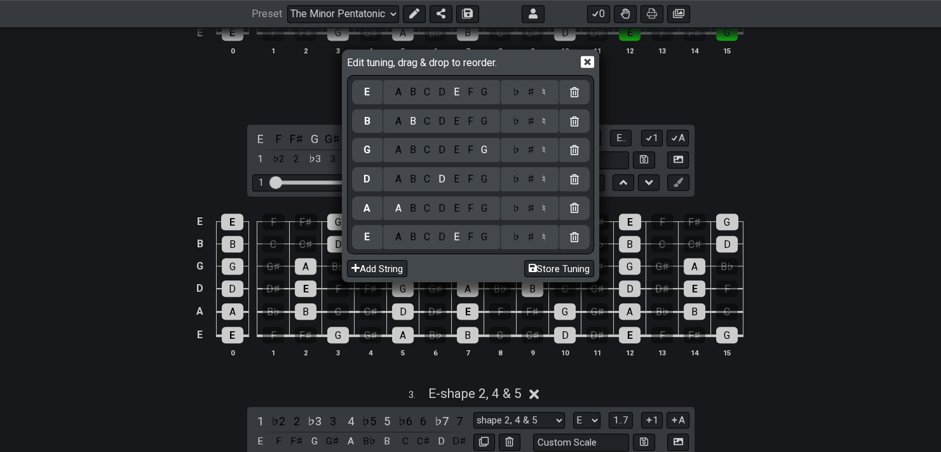
click at [582, 68] on icon at bounding box center [587, 61] width 13 height 13
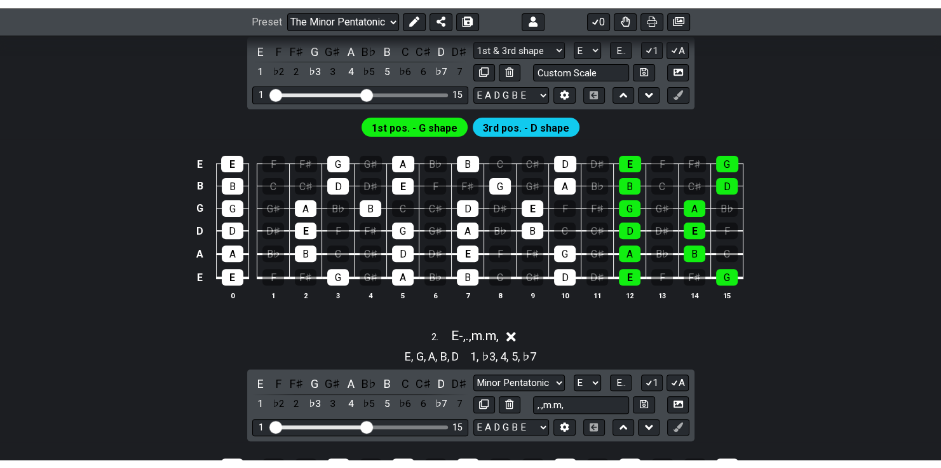
scroll to position [356, 0]
